Goal: Information Seeking & Learning: Learn about a topic

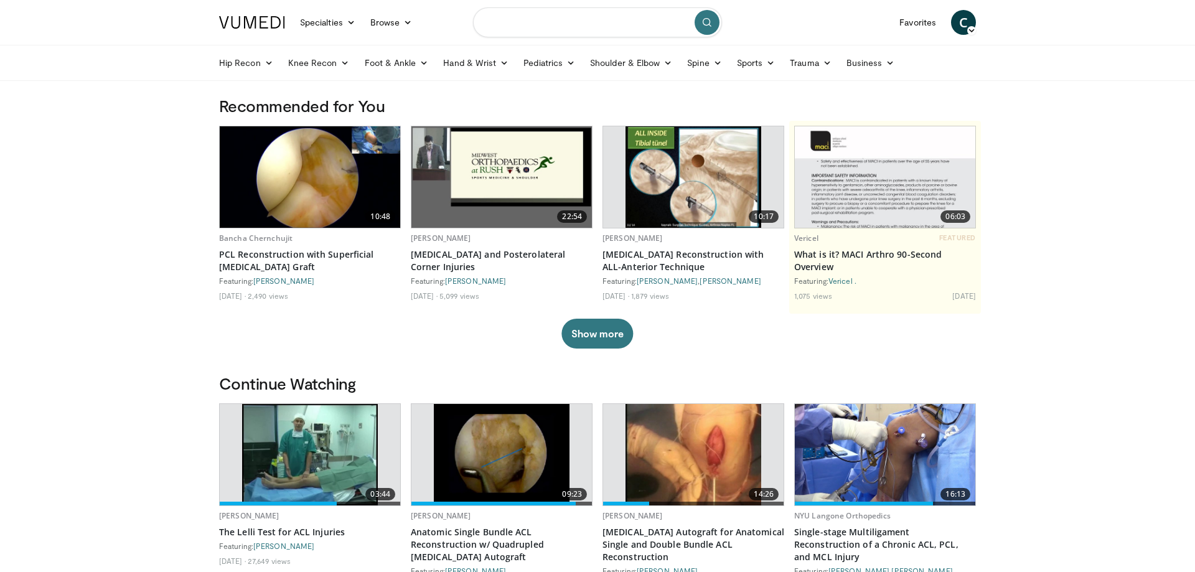
click at [502, 21] on input "Search topics, interventions" at bounding box center [597, 22] width 249 height 30
type input "**********"
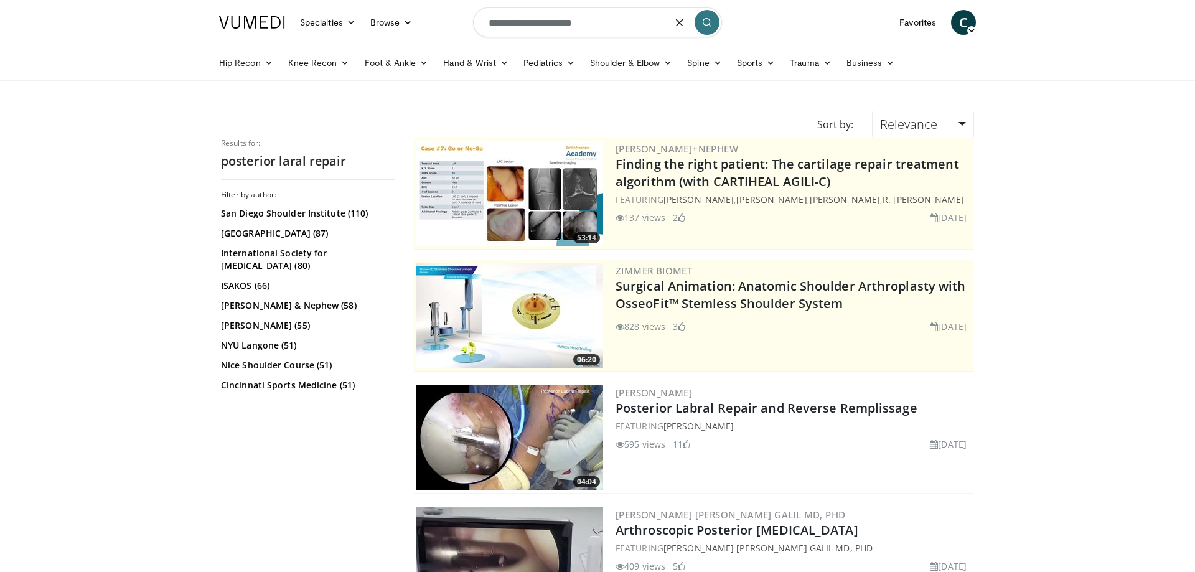
click at [540, 26] on input "**********" at bounding box center [597, 22] width 249 height 30
type input "**********"
click at [701, 21] on button "submit" at bounding box center [706, 22] width 25 height 25
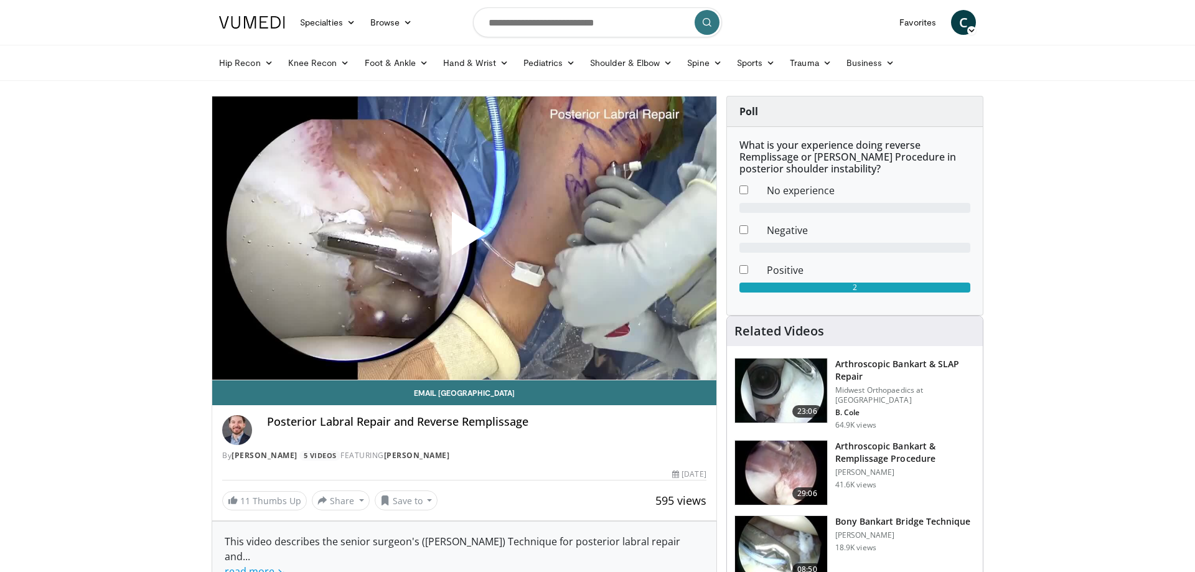
click at [464, 238] on span "Video Player" at bounding box center [464, 238] width 0 height 0
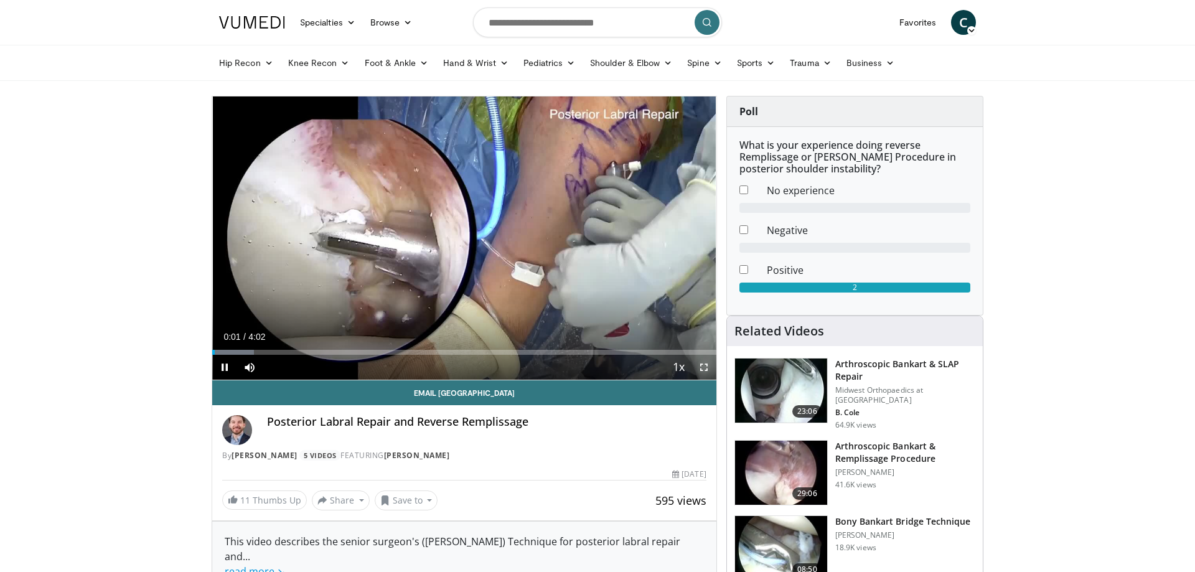
click at [693, 371] on span "Video Player" at bounding box center [703, 367] width 25 height 25
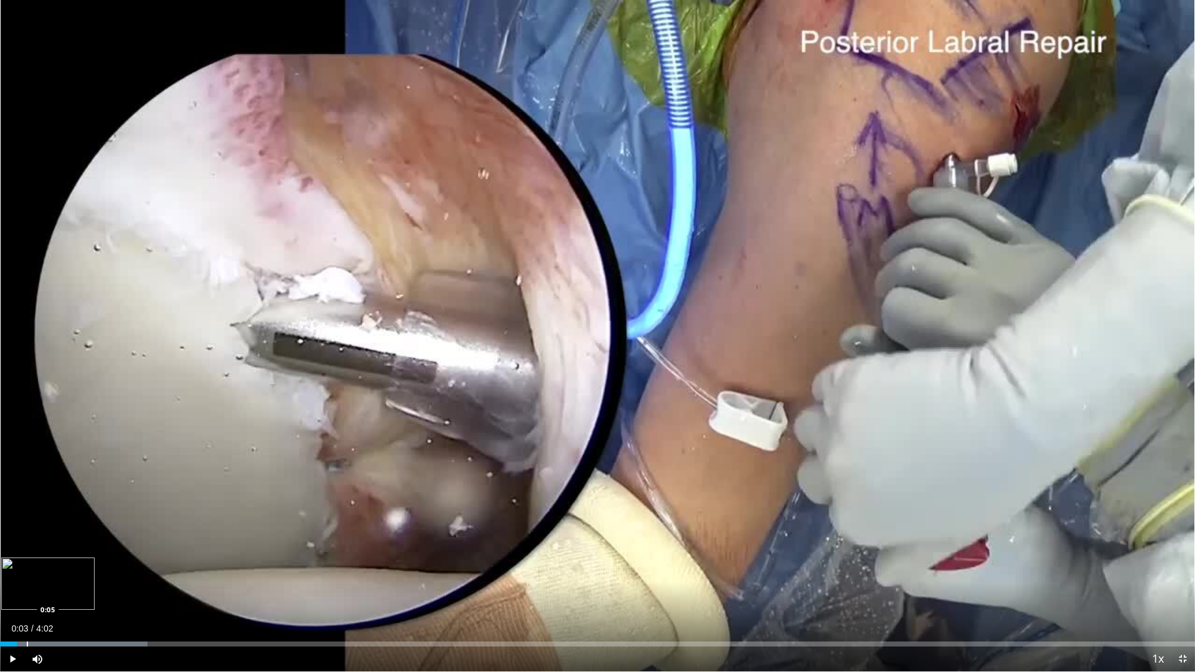
click at [27, 571] on div "Loaded : 12.35% 0:03 0:05" at bounding box center [597, 641] width 1195 height 12
click at [58, 571] on div "Progress Bar" at bounding box center [58, 643] width 1 height 5
click at [86, 571] on div "Progress Bar" at bounding box center [86, 643] width 1 height 5
click at [108, 571] on div "Progress Bar" at bounding box center [107, 643] width 1 height 5
click at [136, 571] on div "Progress Bar" at bounding box center [136, 643] width 1 height 5
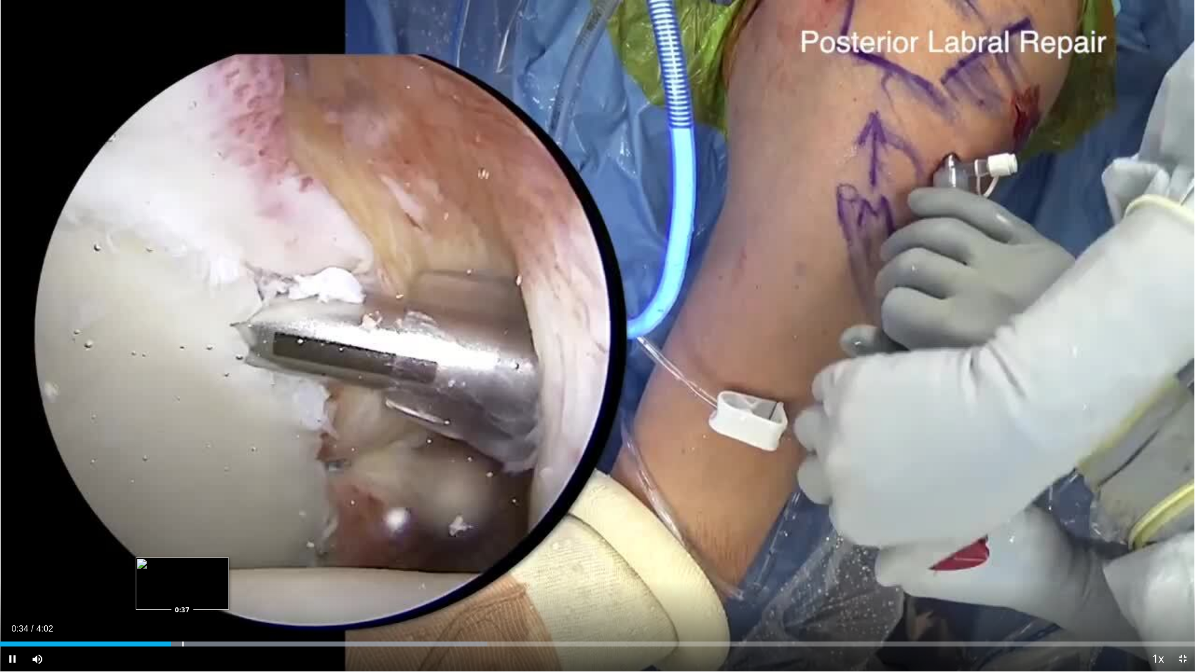
click at [182, 571] on div "Loaded : 40.80% 0:34 0:37" at bounding box center [597, 641] width 1195 height 12
click at [224, 571] on div "Progress Bar" at bounding box center [223, 643] width 1 height 5
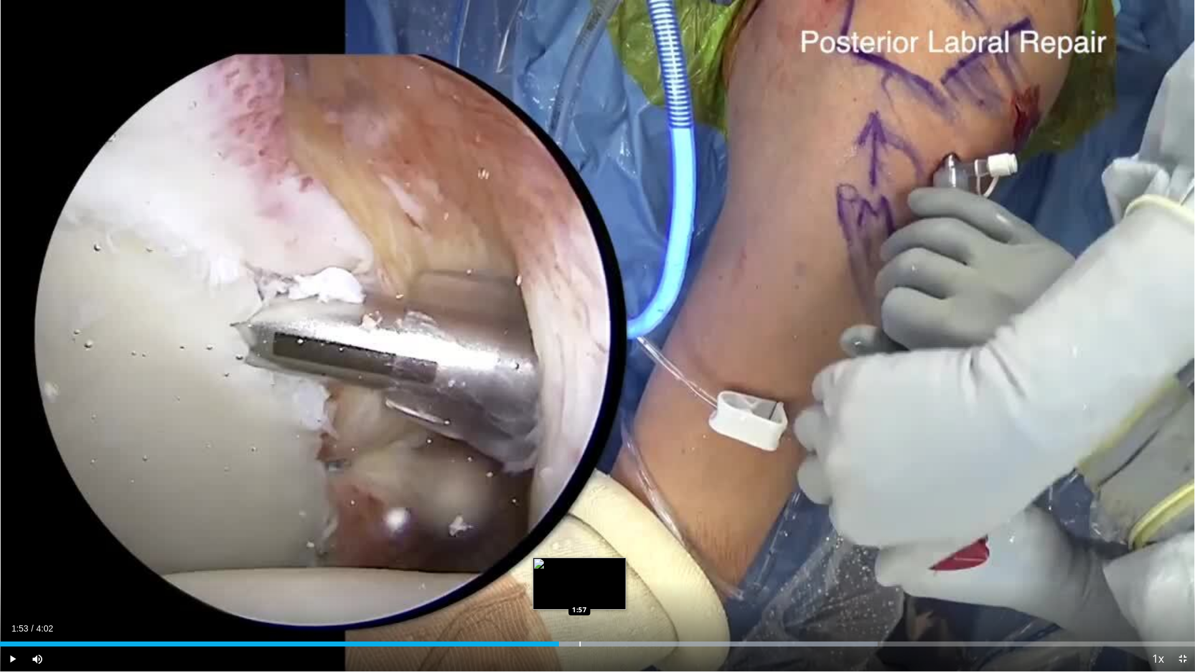
click at [580, 571] on div "Progress Bar" at bounding box center [579, 643] width 1 height 5
click at [609, 571] on div "Loaded : 74.08% 2:03 2:03" at bounding box center [597, 641] width 1195 height 12
click at [643, 571] on div "Current Time 2:06 / Duration 4:02 Pause Skip Backward Skip Forward Mute Loaded …" at bounding box center [597, 658] width 1195 height 25
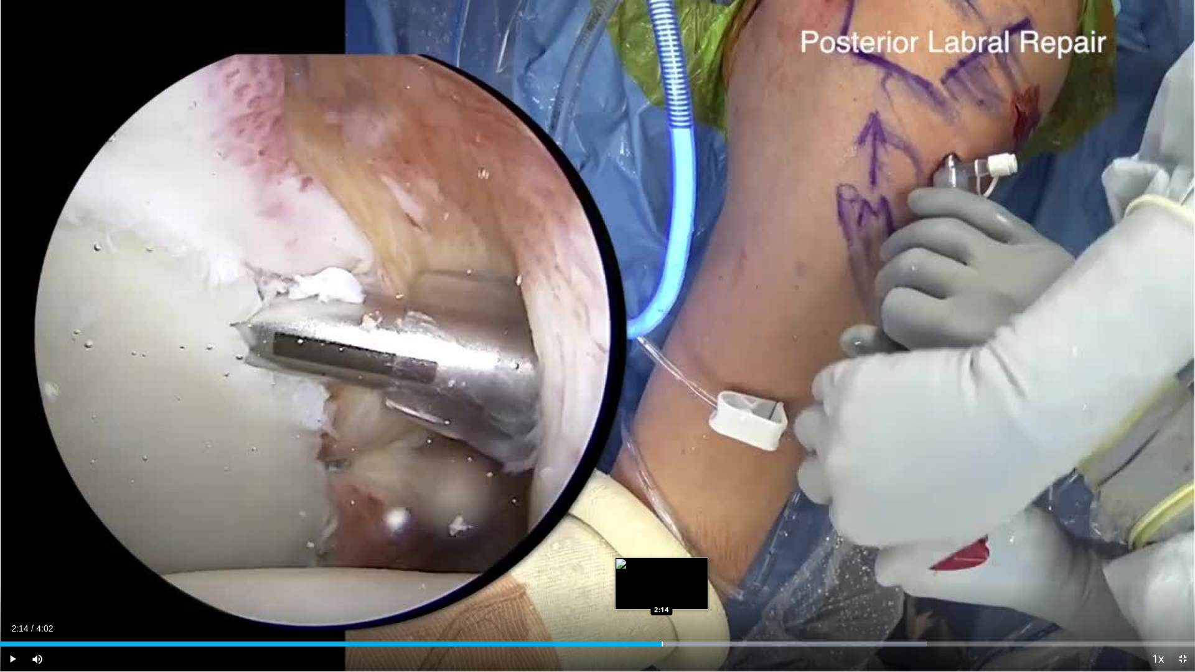
click at [661, 571] on div "Progress Bar" at bounding box center [661, 643] width 1 height 5
click at [748, 571] on div "Current Time 2:15 / Duration 4:02 Pause Skip Backward Skip Forward Mute Loaded …" at bounding box center [597, 658] width 1195 height 25
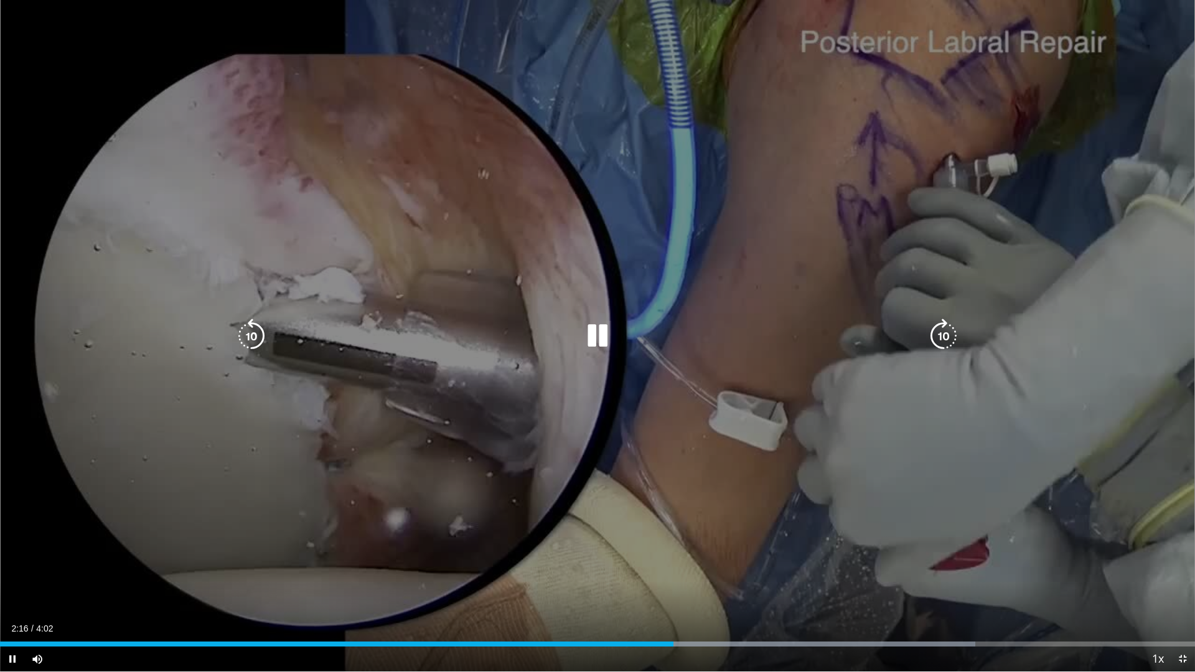
click at [444, 385] on div "10 seconds Tap to unmute" at bounding box center [597, 335] width 1195 height 671
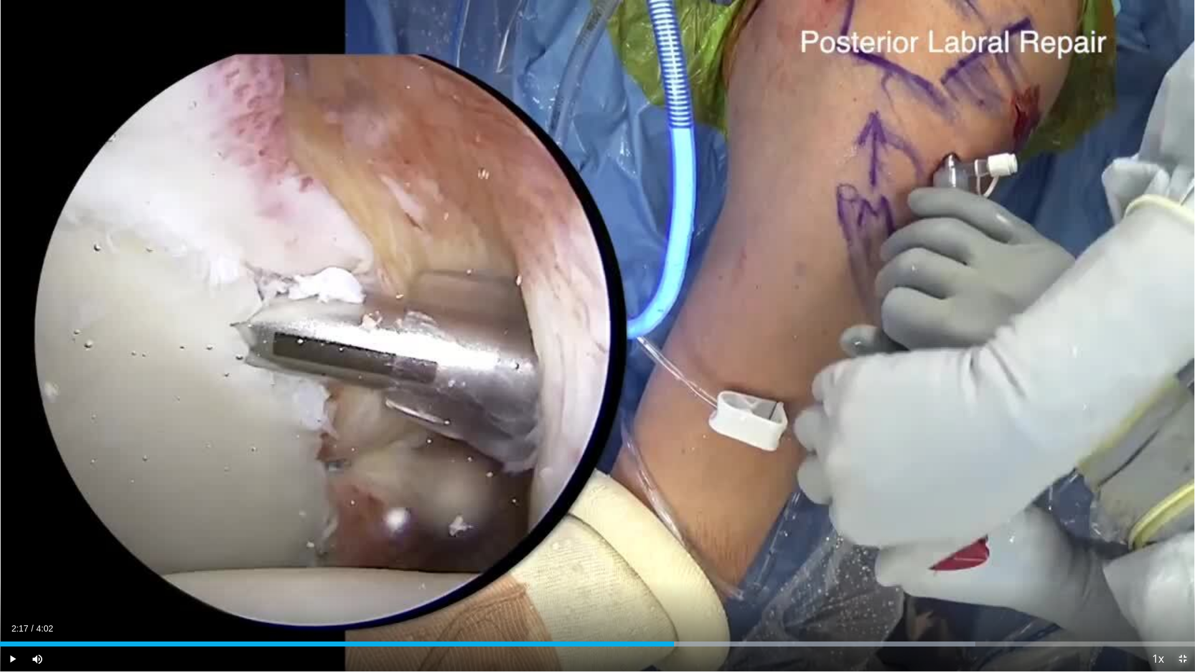
click at [1181, 571] on span "Video Player" at bounding box center [1182, 658] width 25 height 25
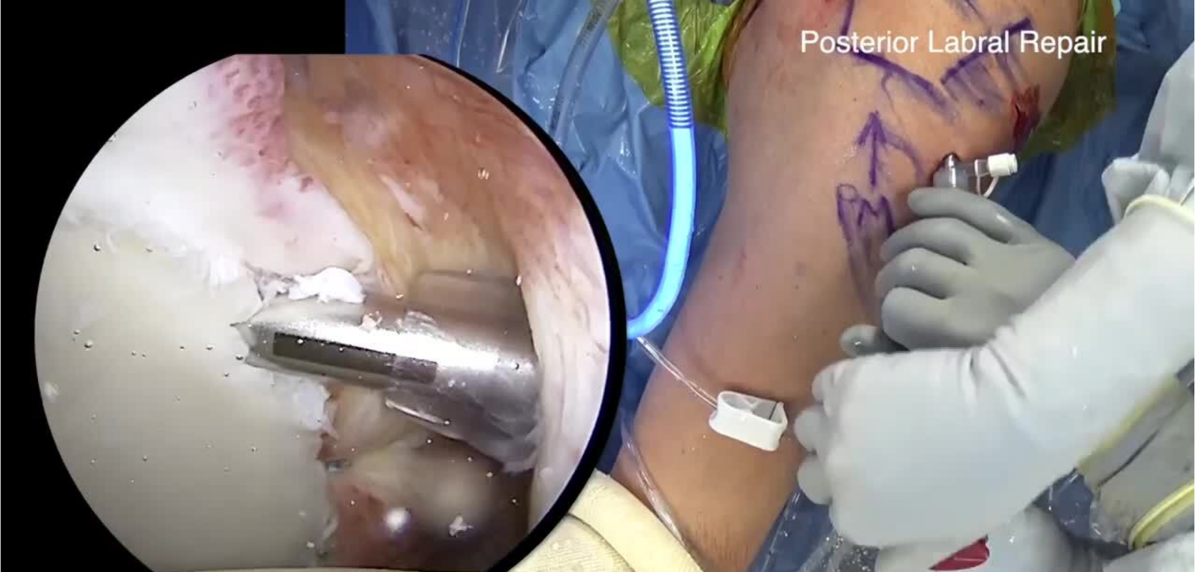
scroll to position [127, 0]
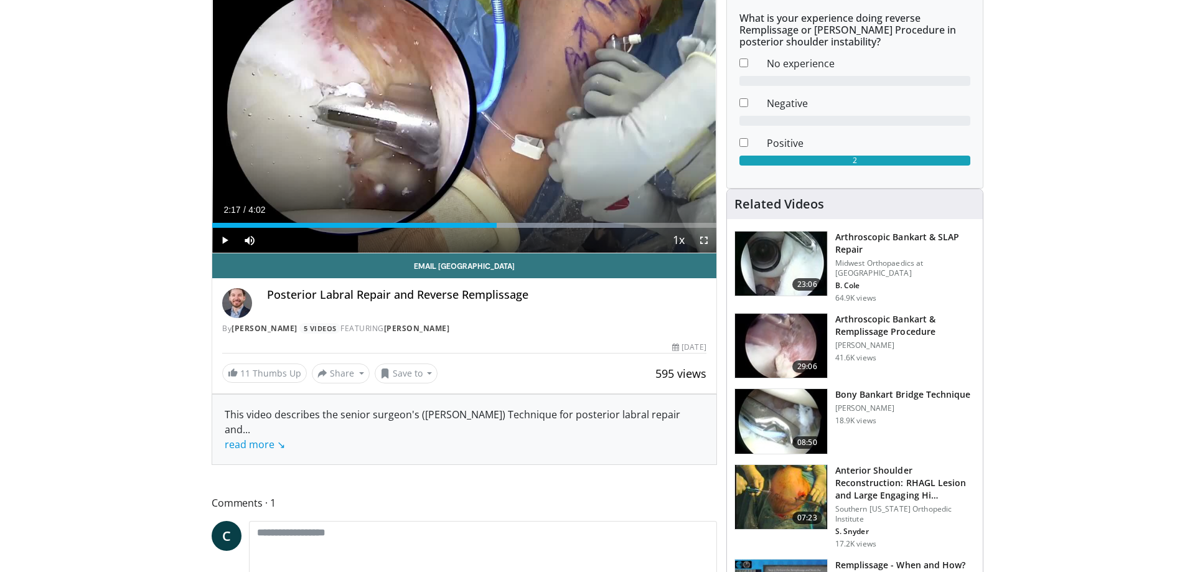
click at [903, 388] on h3 "Bony Bankart Bridge Technique" at bounding box center [903, 394] width 136 height 12
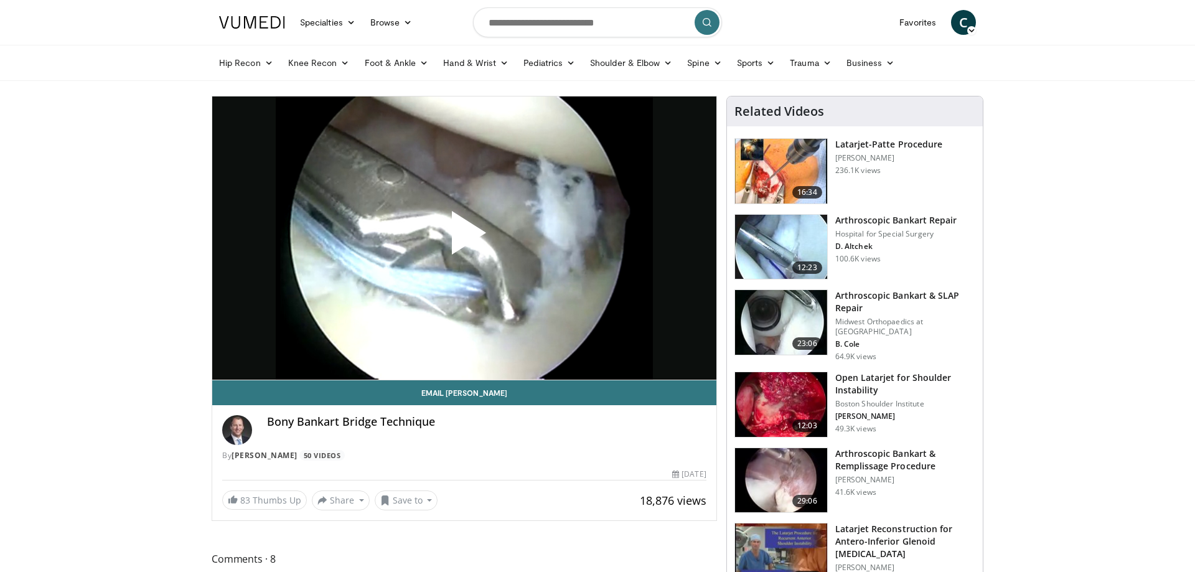
click at [464, 238] on span "Video Player" at bounding box center [464, 238] width 0 height 0
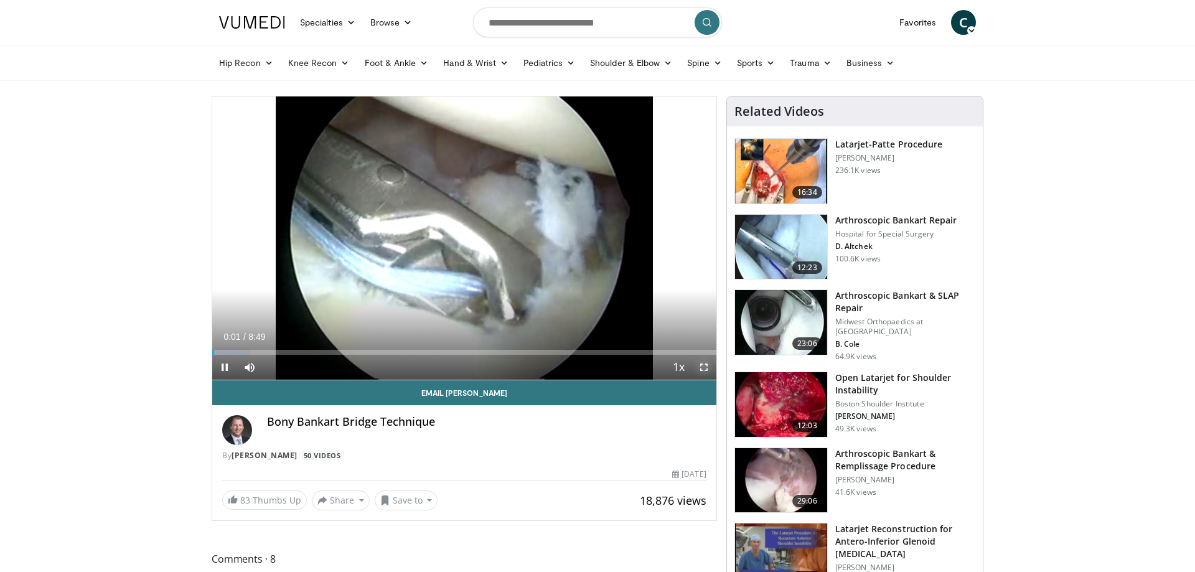
click at [707, 368] on span "Video Player" at bounding box center [703, 367] width 25 height 25
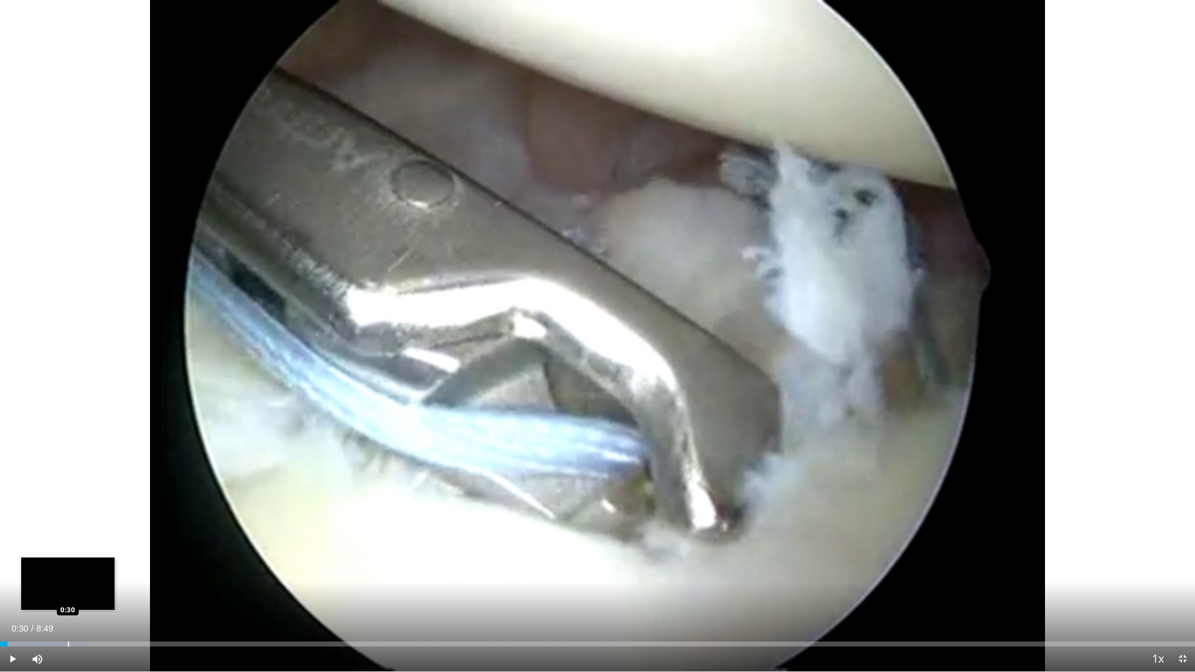
click at [68, 571] on div "Loaded : 7.53% 0:03 0:30" at bounding box center [597, 641] width 1195 height 12
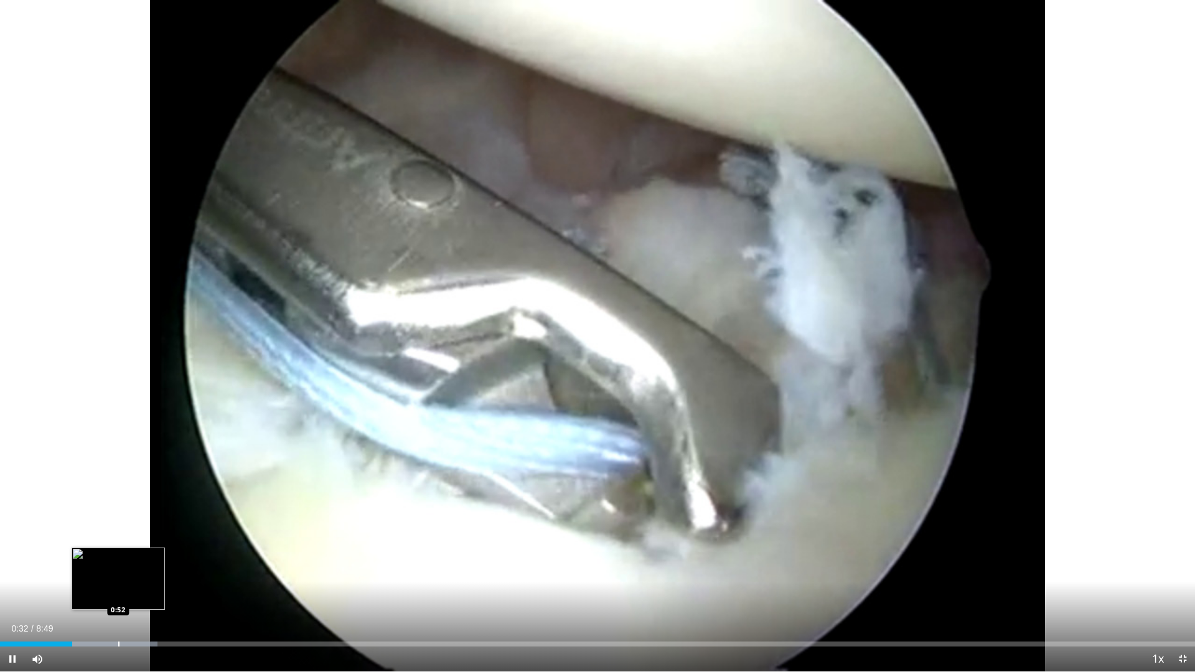
click at [118, 571] on div "Progress Bar" at bounding box center [118, 643] width 1 height 5
click at [172, 571] on div "Progress Bar" at bounding box center [172, 643] width 1 height 5
click at [187, 571] on div "Current Time 1:16 / Duration 8:49 Pause Skip Backward Skip Forward Mute Loaded …" at bounding box center [597, 658] width 1195 height 25
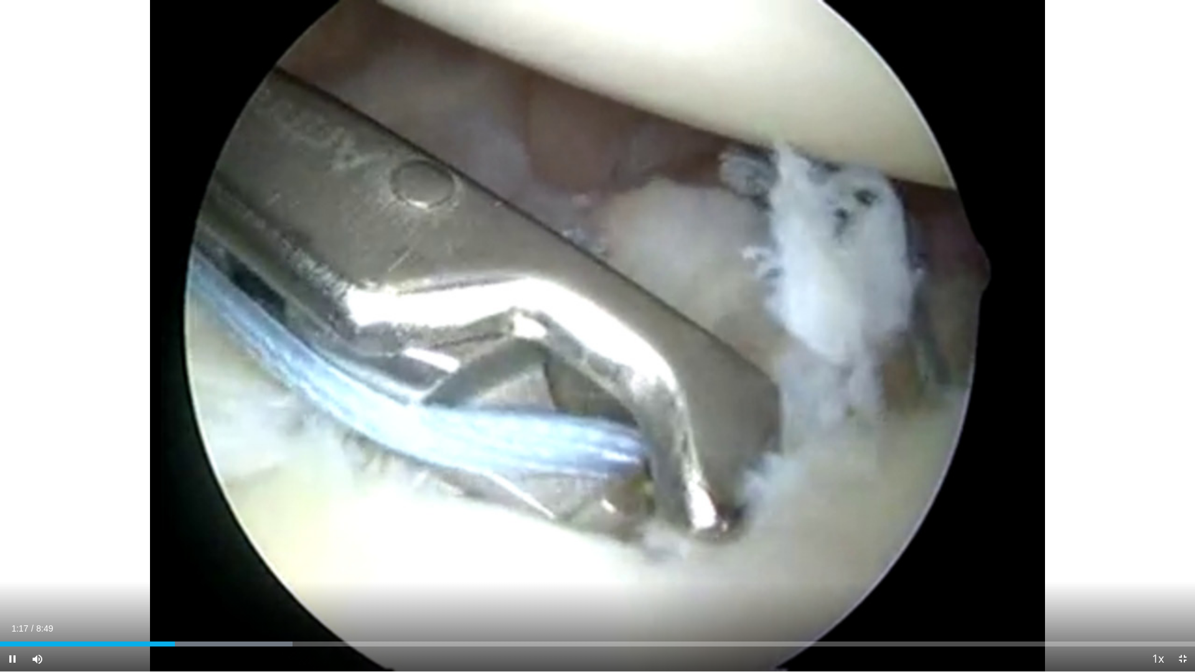
click at [205, 571] on div "Current Time 1:17 / Duration 8:49 Pause Skip Backward Skip Forward Mute Loaded …" at bounding box center [597, 658] width 1195 height 25
click at [208, 571] on div "Loaded : 26.37% 1:20 1:32" at bounding box center [597, 641] width 1195 height 12
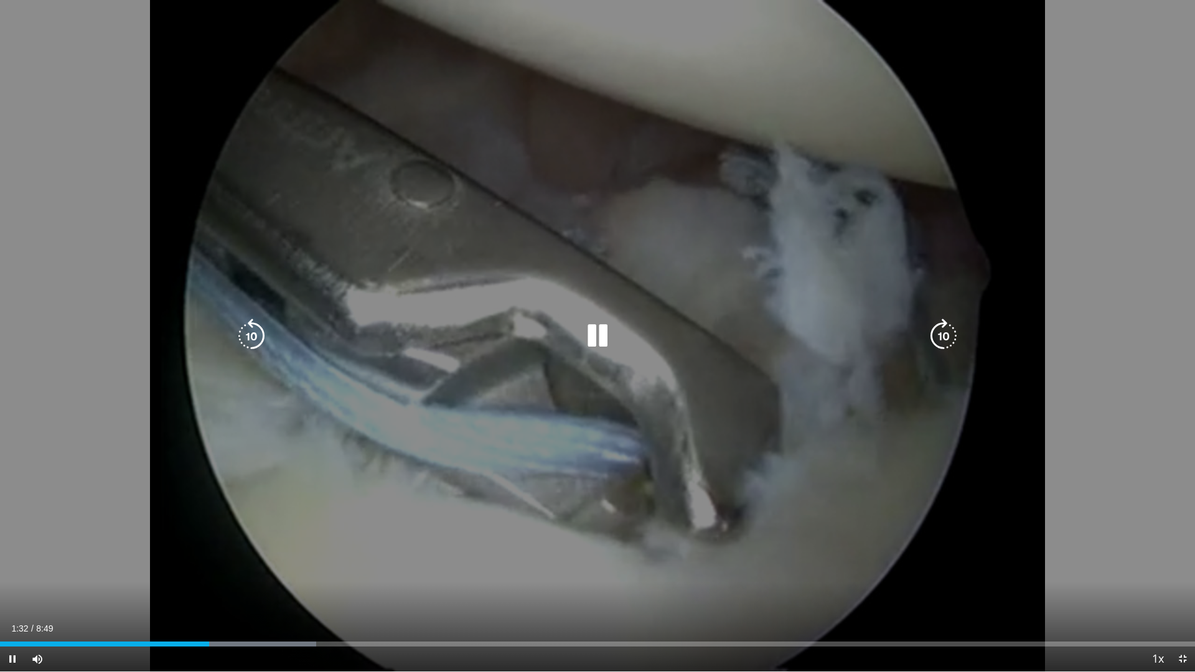
click at [231, 571] on div "Loaded : 26.45% 1:32 1:32" at bounding box center [597, 643] width 1195 height 5
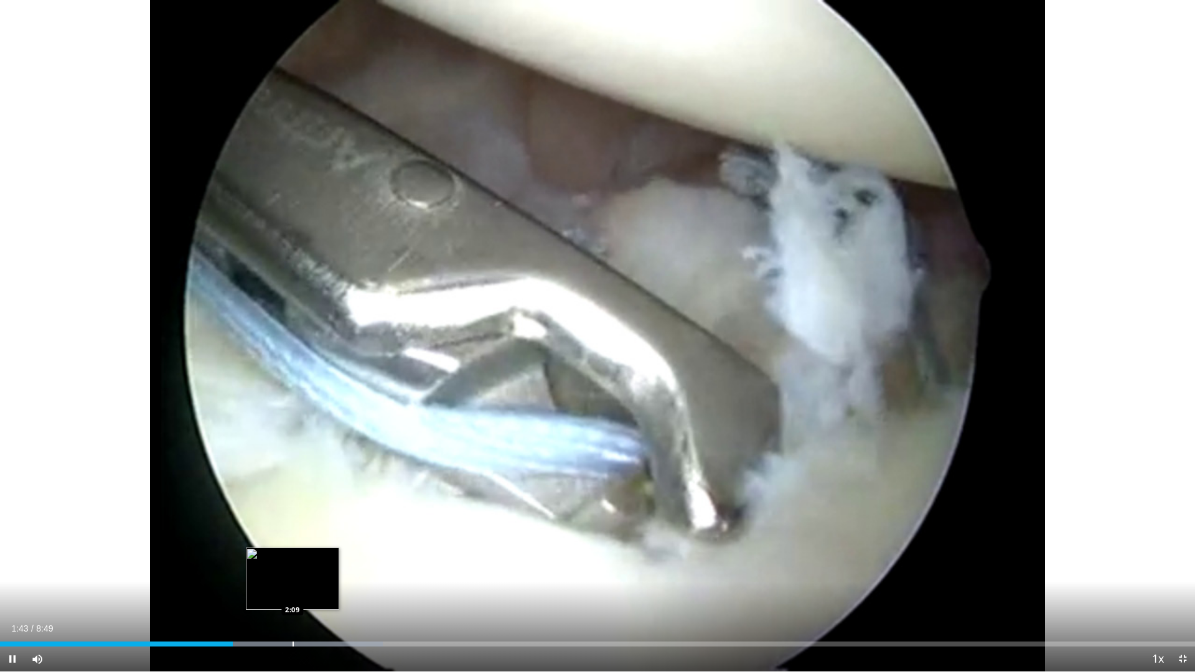
click at [292, 571] on div "Progress Bar" at bounding box center [292, 643] width 1 height 5
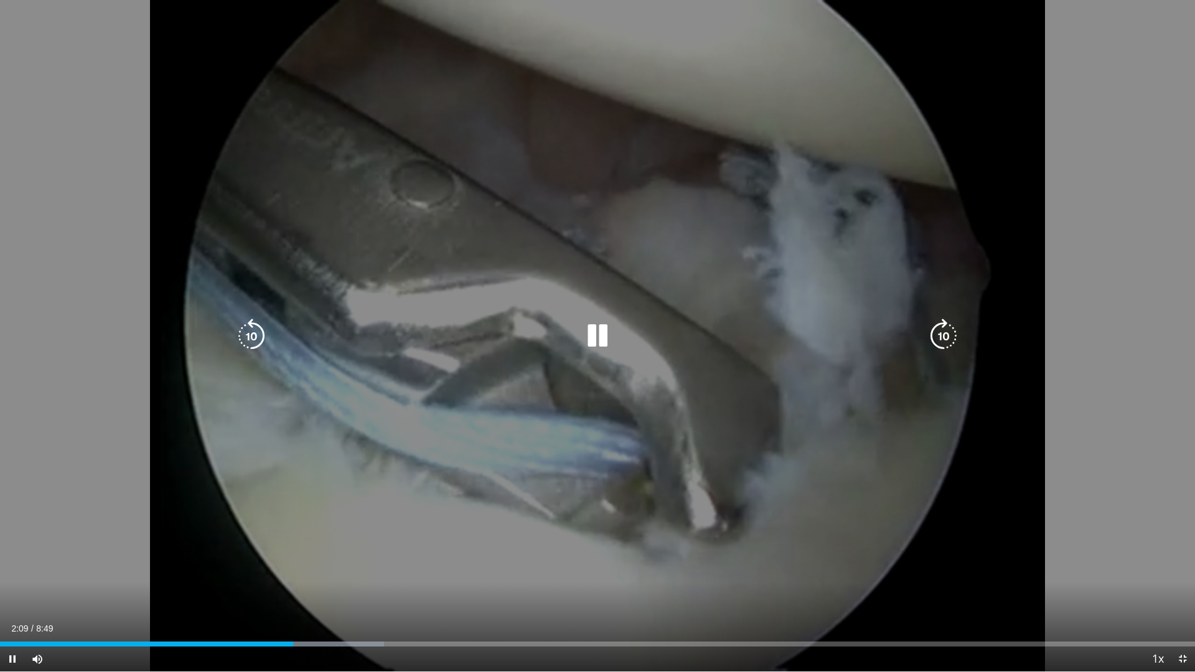
drag, startPoint x: 321, startPoint y: 646, endPoint x: 357, endPoint y: 651, distance: 36.3
click at [322, 571] on div "Current Time 2:09 / Duration 8:49 Pause Skip Backward Skip Forward Mute Loaded …" at bounding box center [597, 658] width 1195 height 25
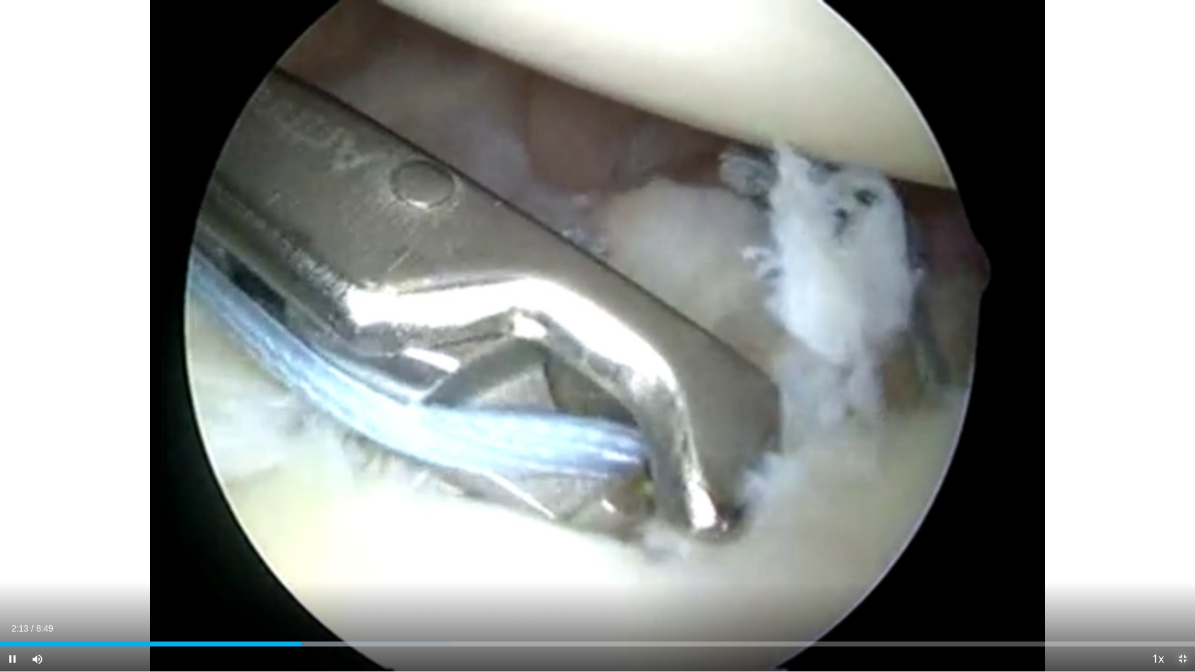
click at [1188, 571] on span "Video Player" at bounding box center [1182, 658] width 25 height 25
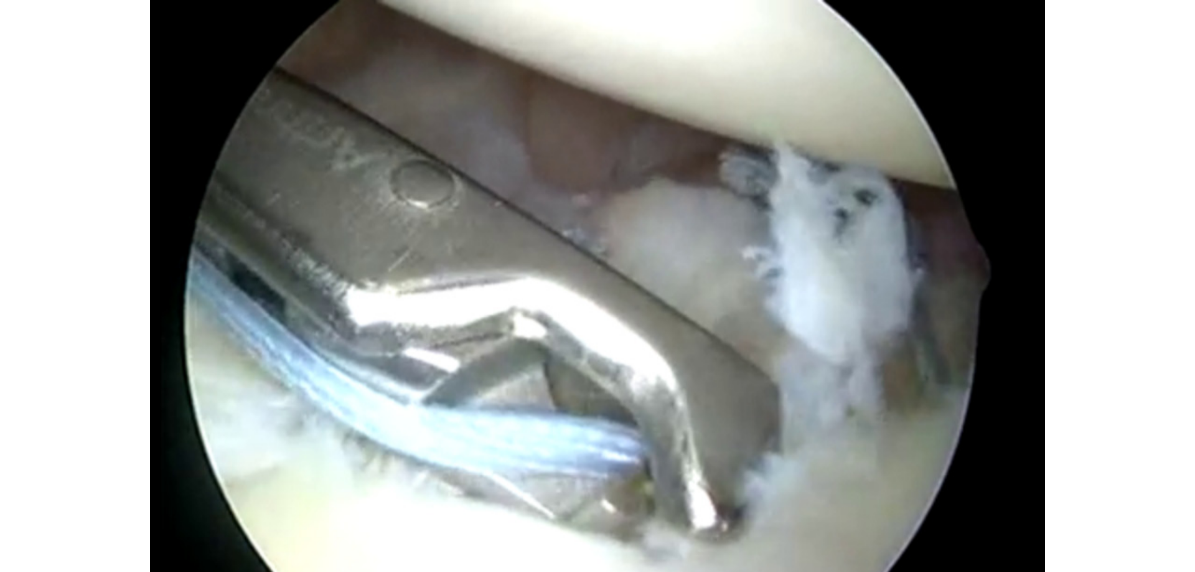
scroll to position [190, 0]
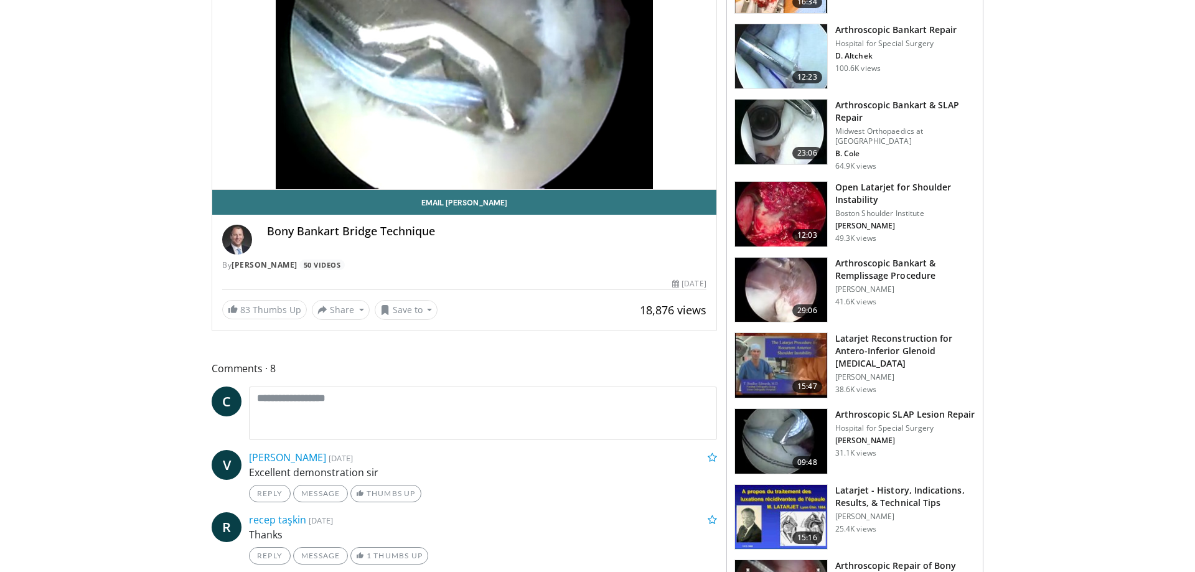
click at [946, 409] on h3 "Arthroscopic SLAP Lesion Repair" at bounding box center [905, 414] width 140 height 12
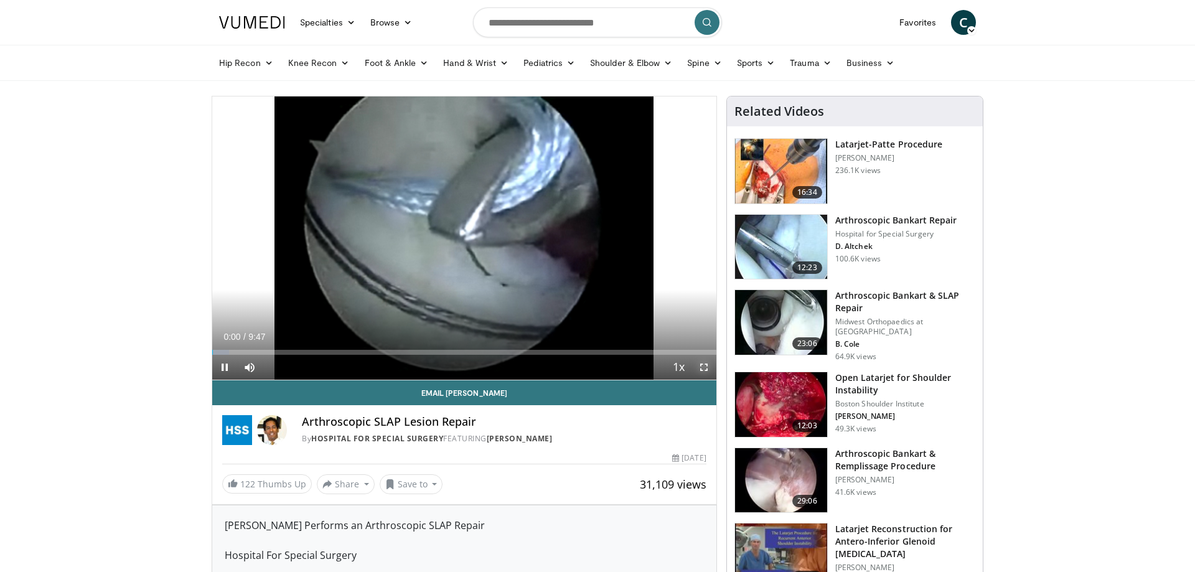
click at [698, 367] on span "Video Player" at bounding box center [703, 367] width 25 height 25
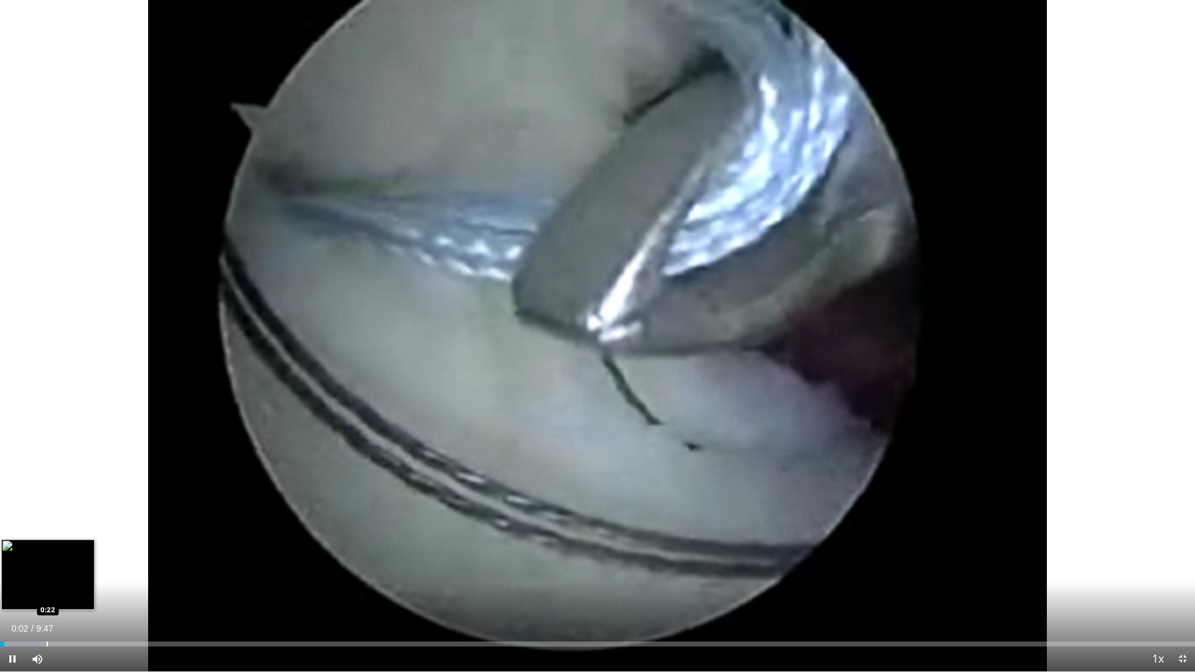
click at [46, 571] on div "Loaded : 3.37% 0:02 0:22" at bounding box center [597, 641] width 1195 height 12
click at [60, 571] on div "Loaded : 11.91% 0:24 0:29" at bounding box center [597, 641] width 1195 height 12
click at [76, 571] on div "Loaded : 13.61% 0:30 0:37" at bounding box center [597, 641] width 1195 height 12
click at [94, 571] on div "Current Time 0:40 / Duration 9:47 Pause Skip Backward Skip Forward Mute Loaded …" at bounding box center [597, 658] width 1195 height 25
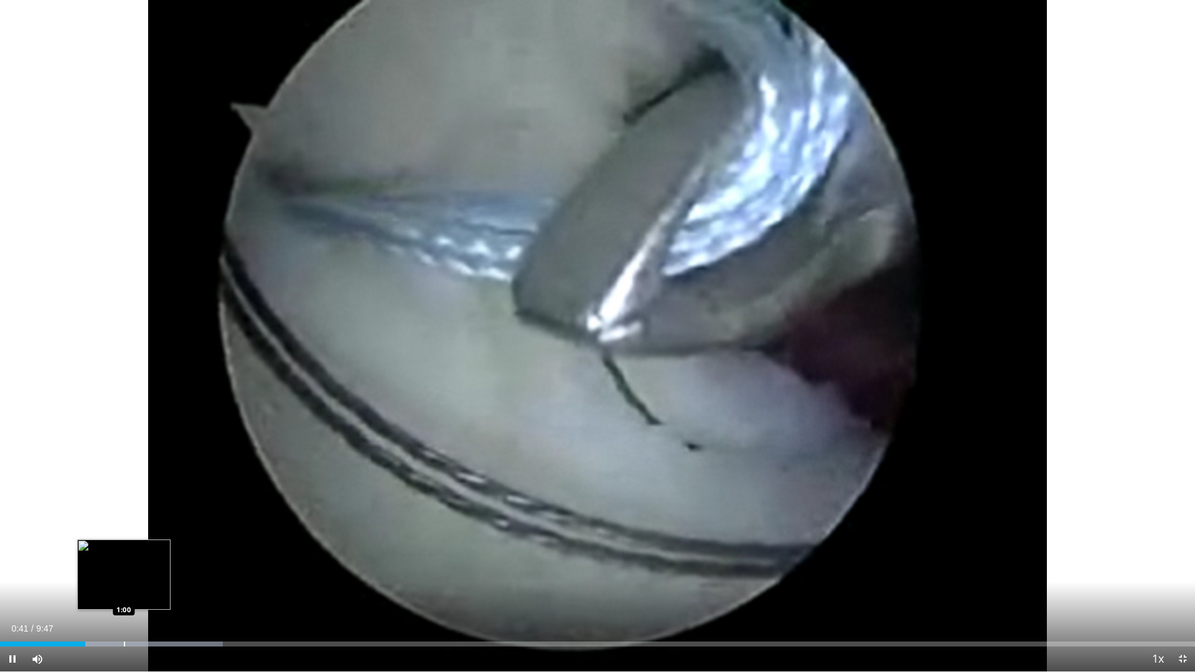
click at [124, 571] on div "Progress Bar" at bounding box center [124, 643] width 1 height 5
click at [151, 571] on div "Progress Bar" at bounding box center [151, 643] width 1 height 5
click at [179, 571] on div "Progress Bar" at bounding box center [179, 643] width 1 height 5
click at [207, 571] on video-js "**********" at bounding box center [597, 336] width 1195 height 672
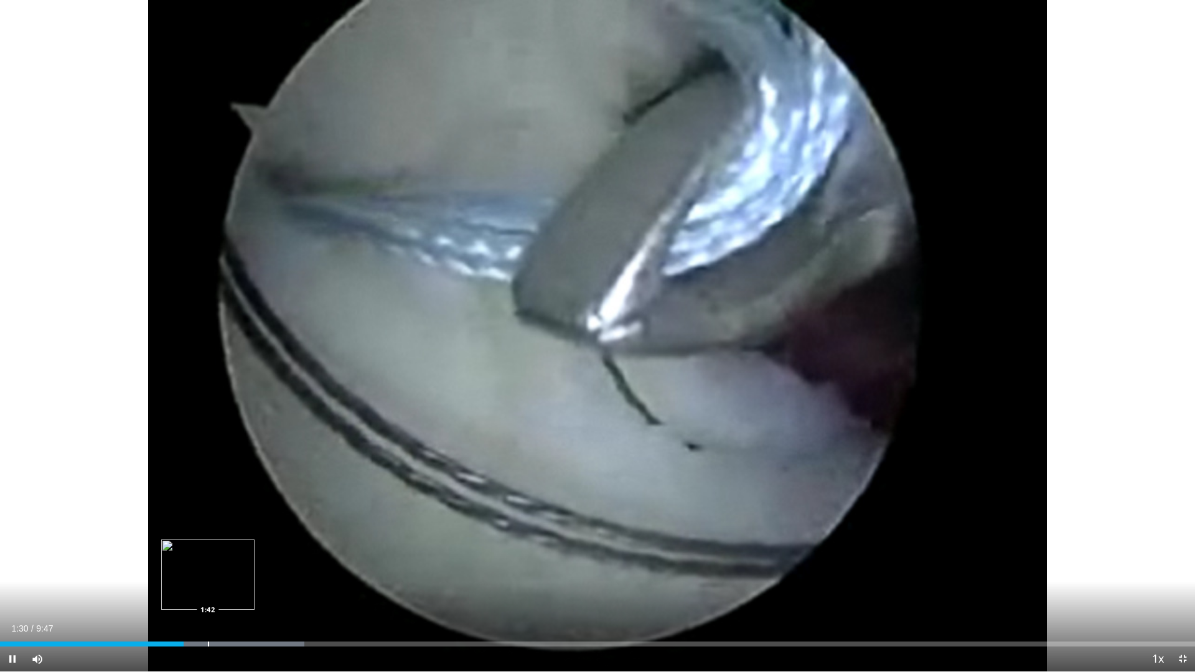
click at [208, 571] on div "Progress Bar" at bounding box center [208, 643] width 1 height 5
click at [240, 571] on div "Loaded : 28.86% 1:44 1:58" at bounding box center [597, 641] width 1195 height 12
click at [259, 571] on div "Loaded : 30.56% 2:07 2:07" at bounding box center [597, 641] width 1195 height 12
drag, startPoint x: 275, startPoint y: 643, endPoint x: 284, endPoint y: 645, distance: 8.8
click at [276, 571] on div "Progress Bar" at bounding box center [275, 643] width 1 height 5
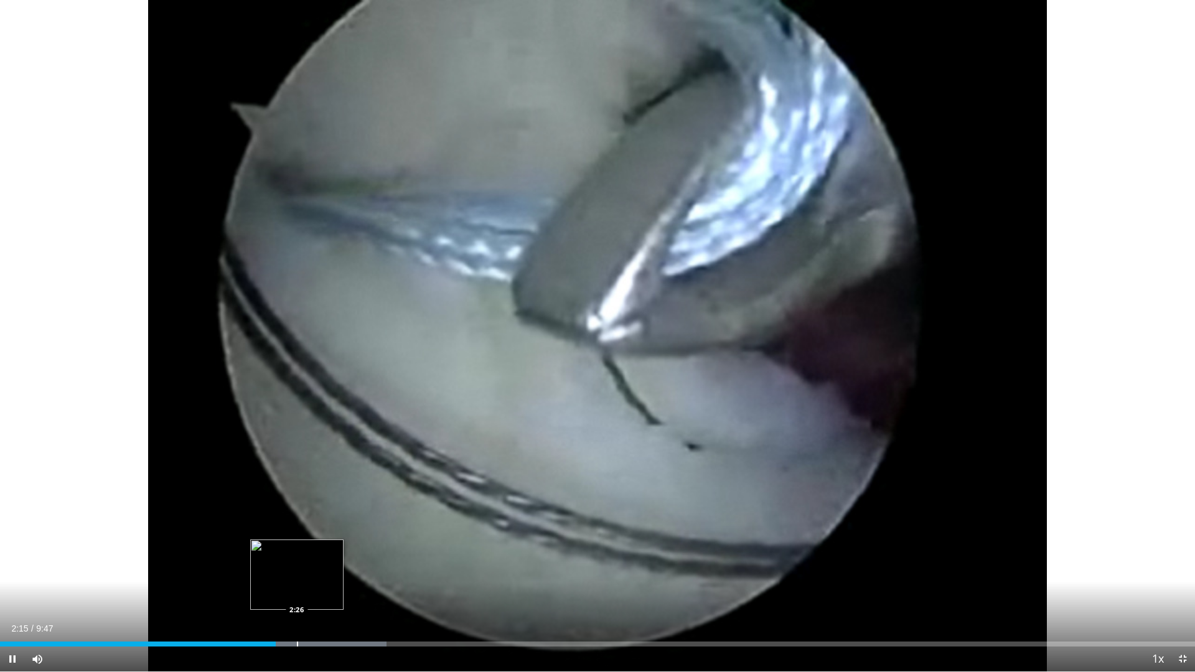
click at [298, 571] on div "Progress Bar" at bounding box center [297, 643] width 1 height 5
click at [322, 571] on div "Progress Bar" at bounding box center [322, 643] width 1 height 5
click at [349, 571] on div "Progress Bar" at bounding box center [349, 643] width 1 height 5
click at [374, 571] on div "Progress Bar" at bounding box center [374, 643] width 1 height 5
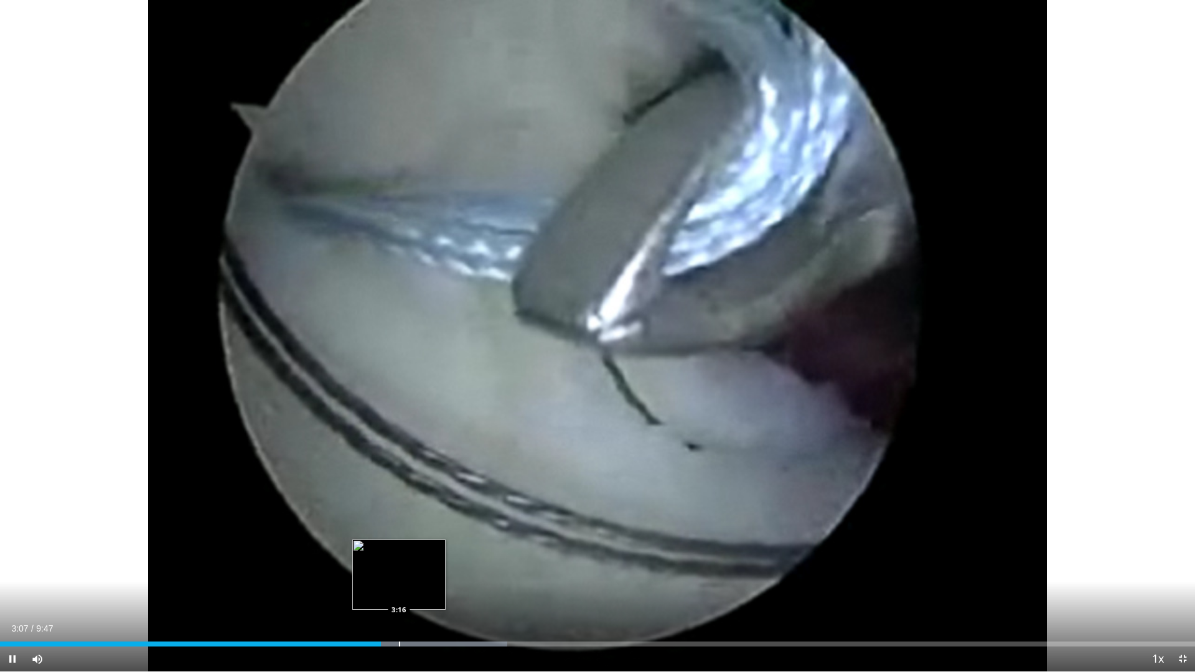
click at [399, 571] on div "Progress Bar" at bounding box center [399, 643] width 1 height 5
click at [429, 571] on div "Progress Bar" at bounding box center [429, 643] width 1 height 5
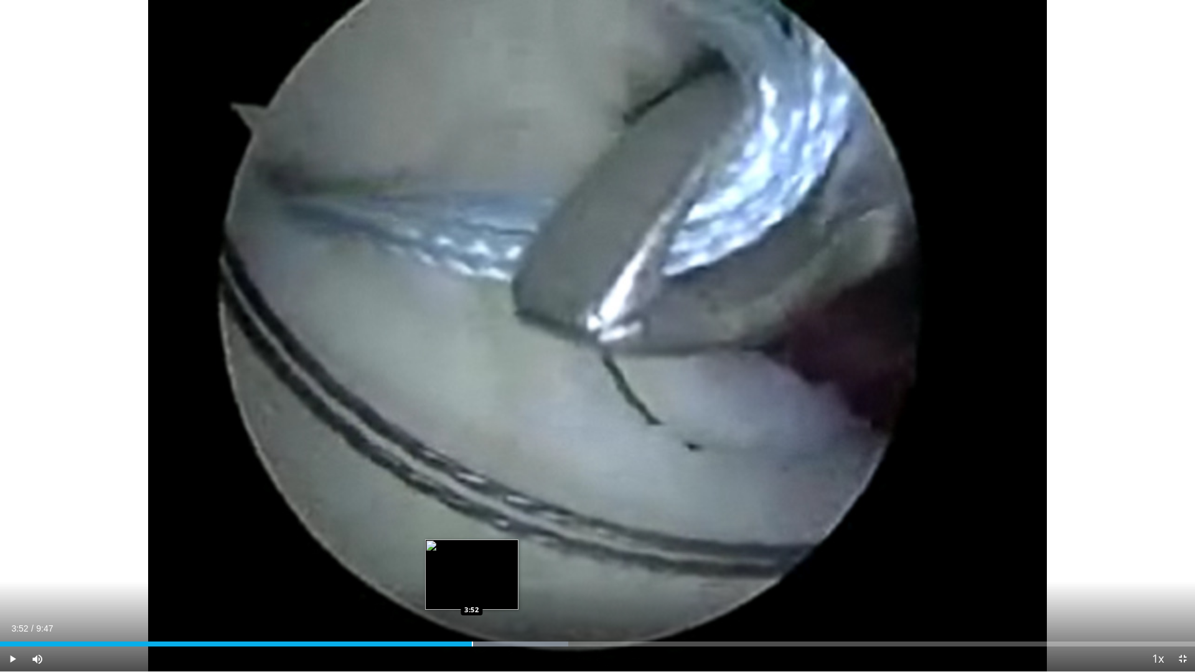
click at [472, 571] on div "Progress Bar" at bounding box center [472, 643] width 1 height 5
click at [505, 571] on div "Progress Bar" at bounding box center [505, 643] width 1 height 5
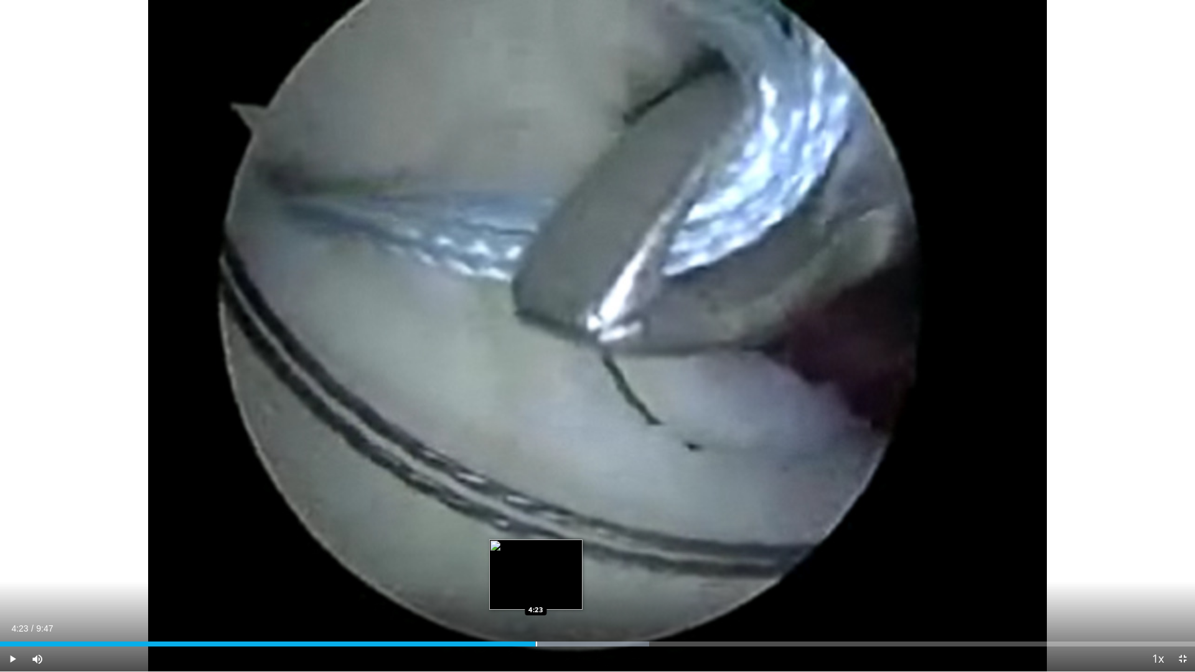
click at [536, 571] on div "Progress Bar" at bounding box center [536, 643] width 1 height 5
click at [561, 571] on div "Progress Bar" at bounding box center [561, 643] width 1 height 5
click at [583, 571] on div "Progress Bar" at bounding box center [583, 643] width 1 height 5
click at [617, 571] on div "Current Time 4:47 / Duration 9:47 Pause Skip Backward Skip Forward Mute Loaded …" at bounding box center [597, 658] width 1195 height 25
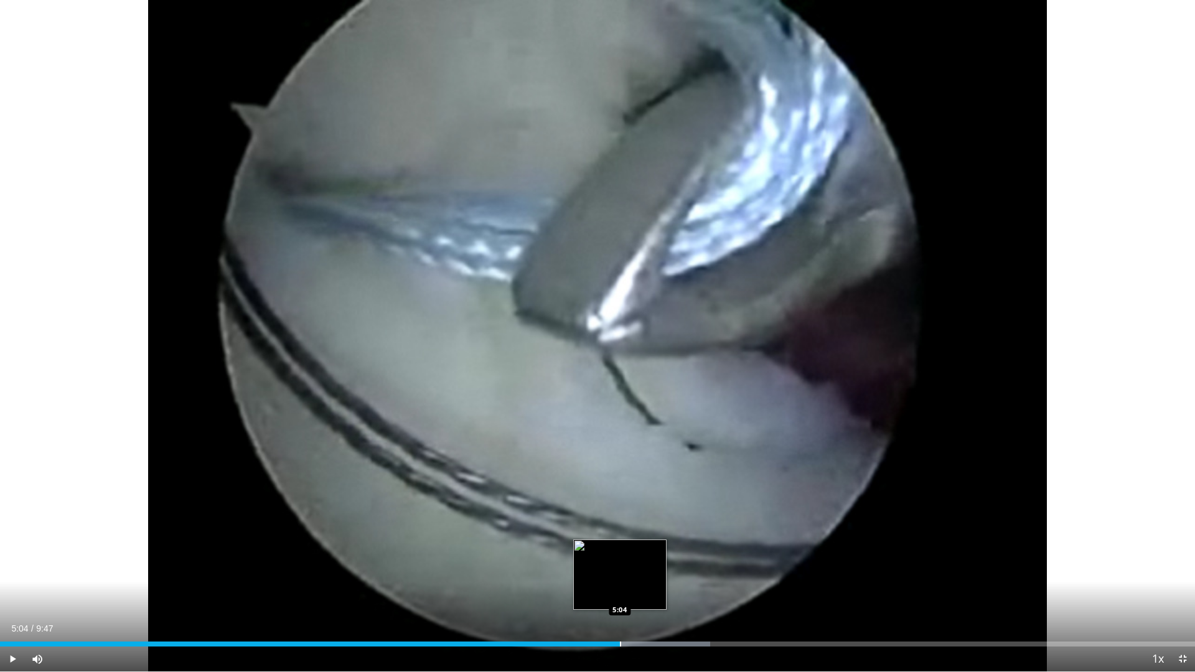
click at [620, 571] on div "Progress Bar" at bounding box center [620, 643] width 1 height 5
click at [646, 571] on div "Loaded : 61.14% 5:05 5:17" at bounding box center [597, 641] width 1195 height 12
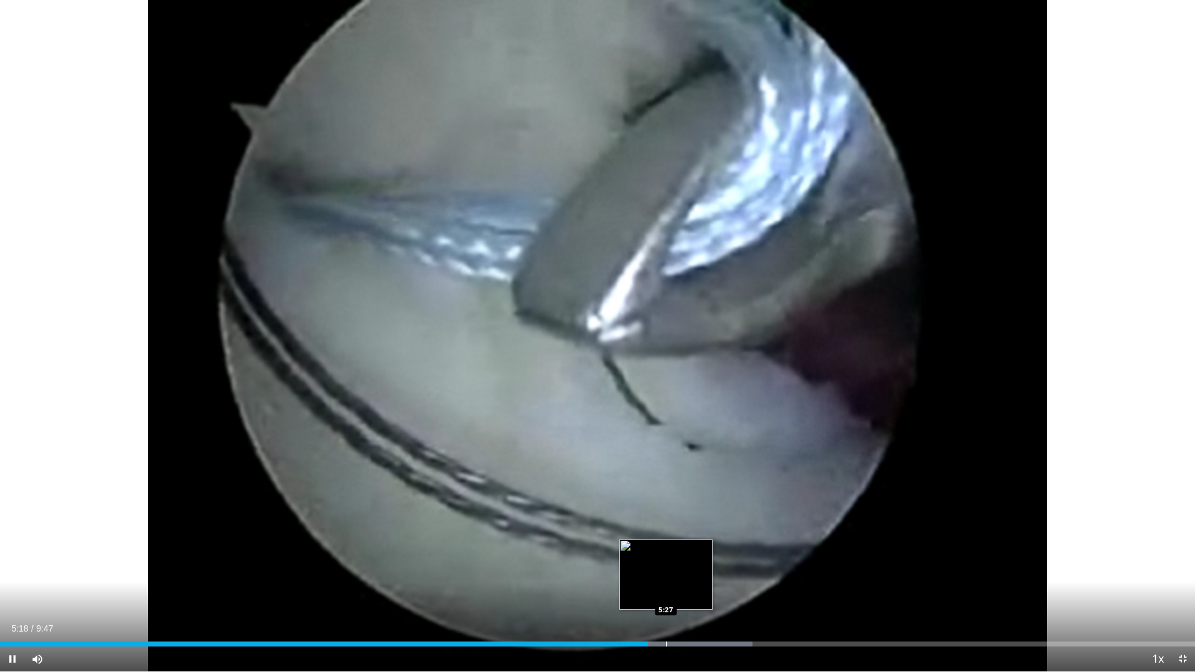
click at [666, 571] on div "Loaded : 62.95% 5:18 5:27" at bounding box center [597, 641] width 1195 height 12
click at [689, 571] on div "Progress Bar" at bounding box center [689, 643] width 1 height 5
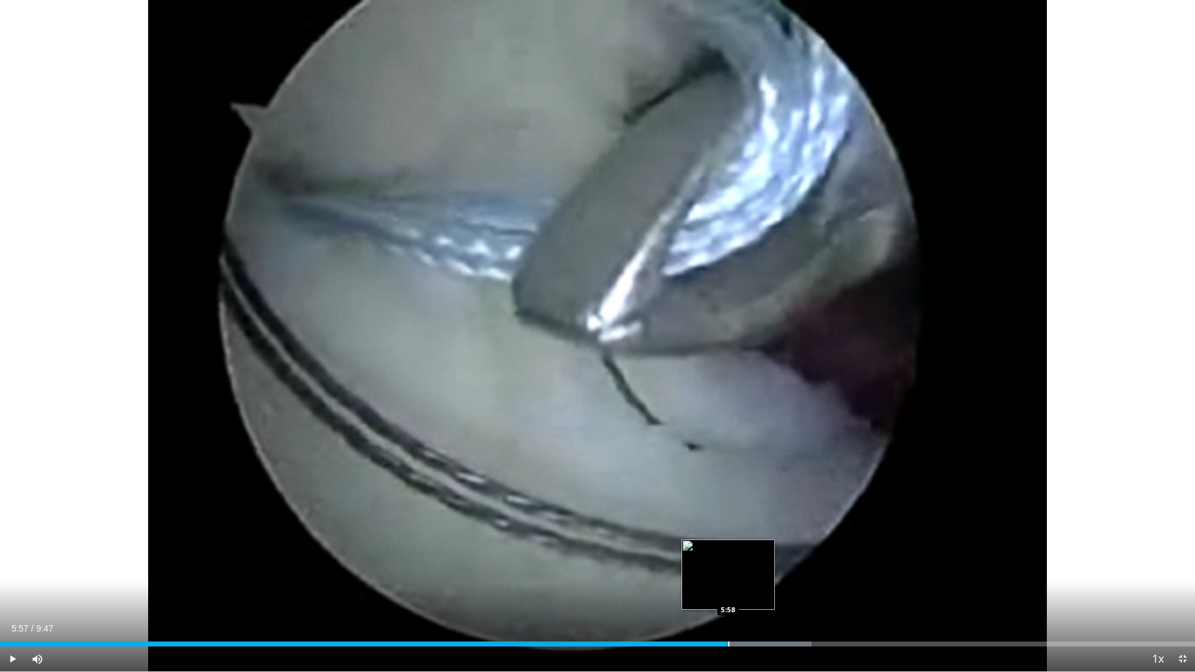
click at [727, 571] on div "Loaded : 67.93% 5:57 5:58" at bounding box center [597, 643] width 1195 height 5
click at [803, 571] on div "Progress Bar" at bounding box center [803, 643] width 1 height 5
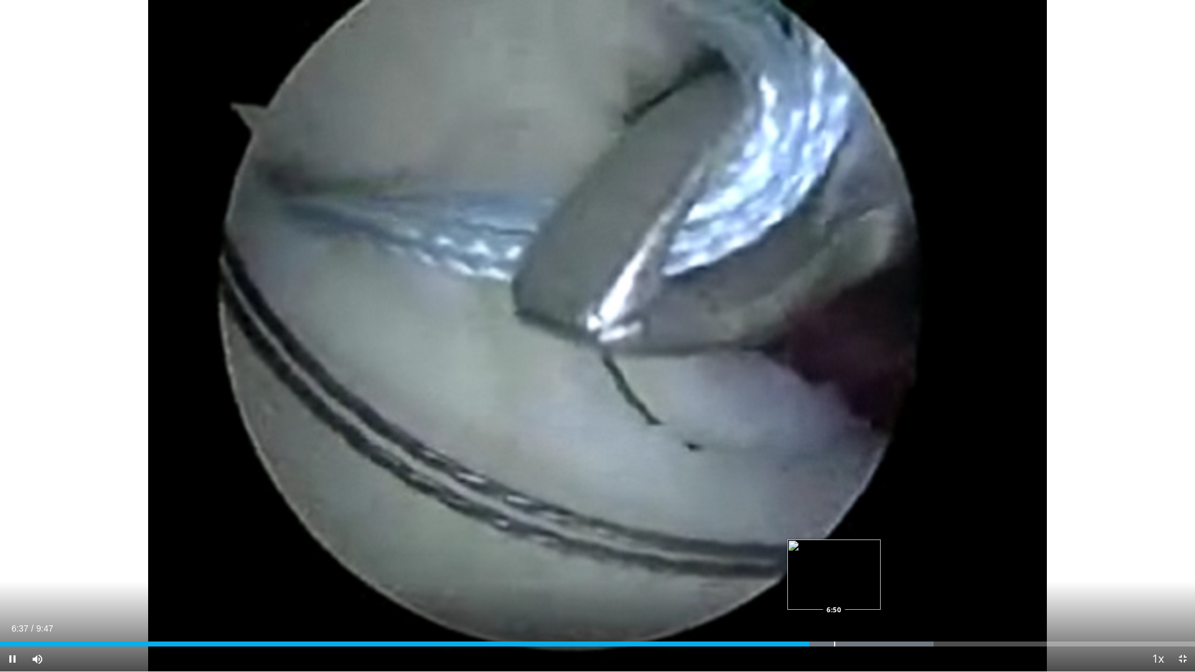
click at [834, 571] on div "Loaded : 78.12% 6:37 6:50" at bounding box center [597, 641] width 1195 height 12
click at [877, 571] on div "Progress Bar" at bounding box center [877, 643] width 1 height 5
drag, startPoint x: 912, startPoint y: 650, endPoint x: 896, endPoint y: 638, distance: 20.4
click at [913, 571] on div "Current Time 7:12 / Duration 9:47 Pause Skip Backward Skip Forward Mute Loaded …" at bounding box center [597, 658] width 1195 height 25
click at [1182, 571] on span "Video Player" at bounding box center [1182, 658] width 25 height 25
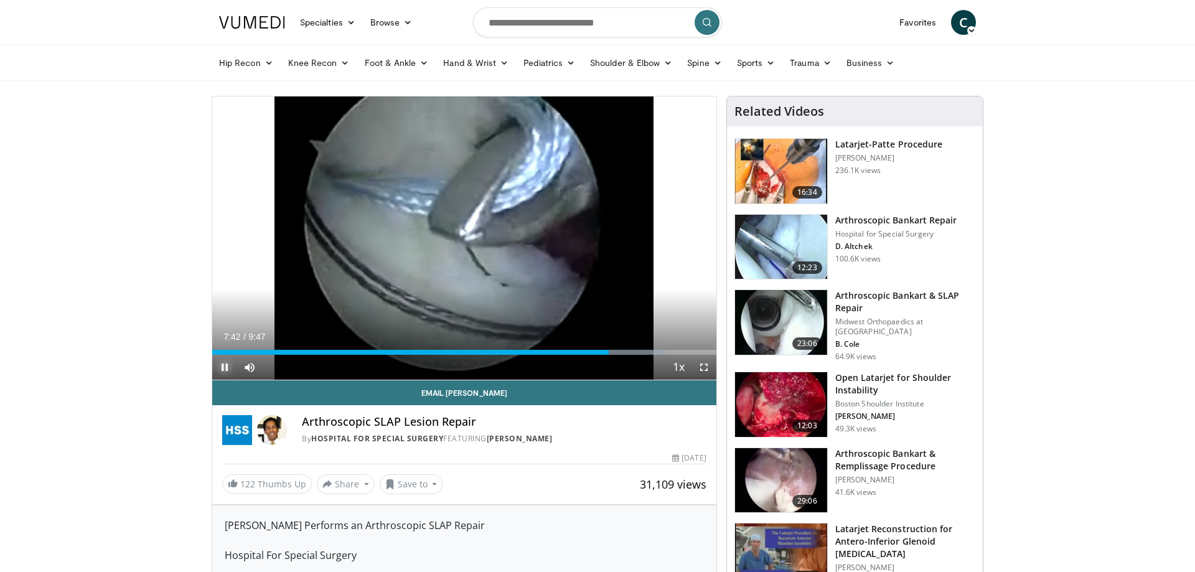
click at [232, 364] on span "Video Player" at bounding box center [224, 367] width 25 height 25
